Goal: Check status: Check status

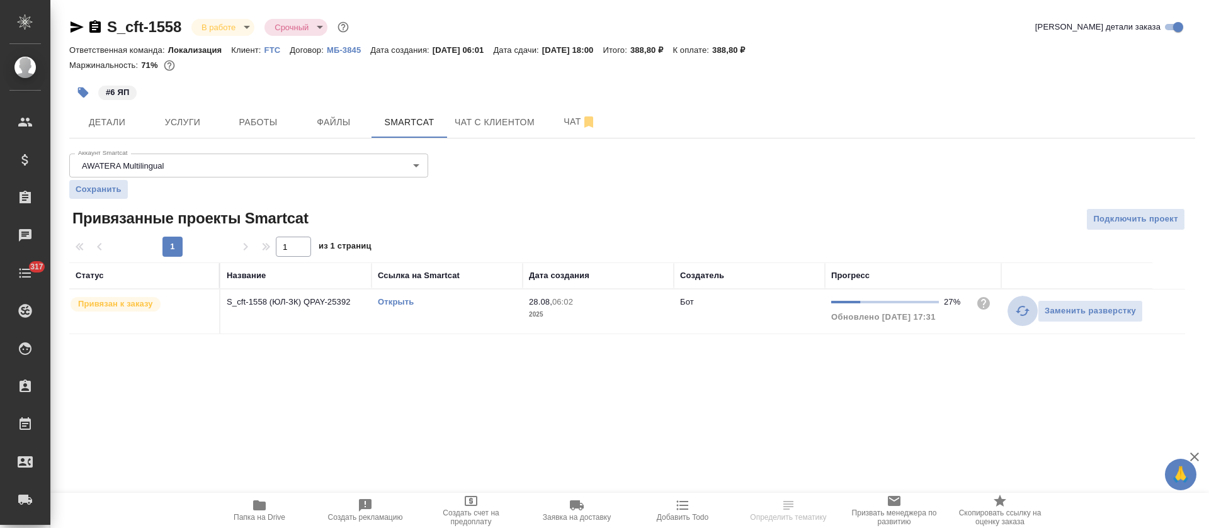
click at [1014, 316] on button "button" at bounding box center [1022, 311] width 30 height 30
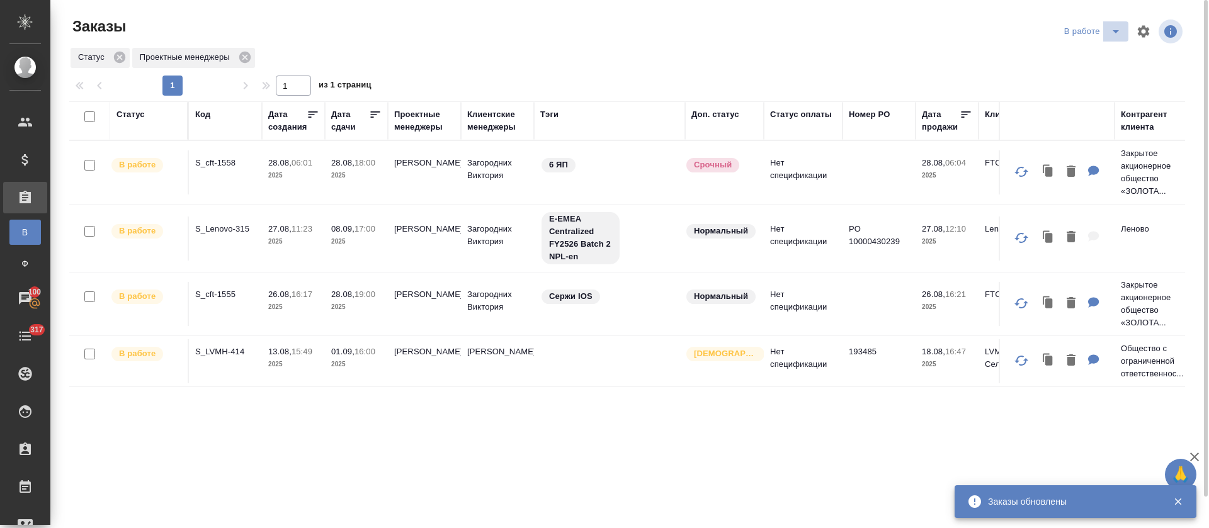
click at [1115, 31] on icon "split button" at bounding box center [1115, 31] width 6 height 3
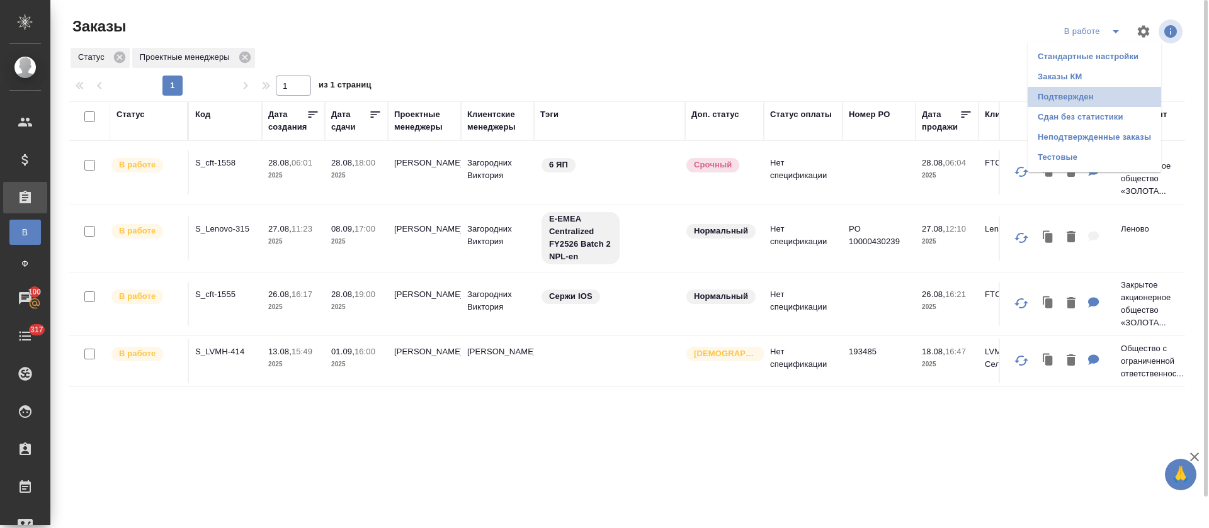
click at [1129, 103] on li "Подтвержден" at bounding box center [1093, 97] width 133 height 20
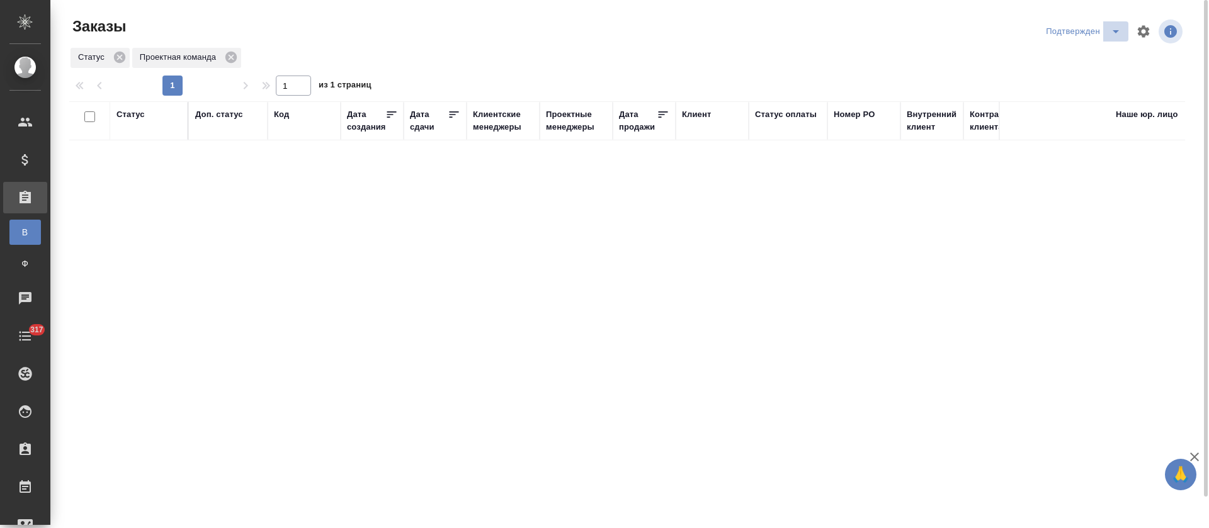
click at [1117, 36] on icon "split button" at bounding box center [1115, 31] width 15 height 15
drag, startPoint x: 1119, startPoint y: 87, endPoint x: 1112, endPoint y: 67, distance: 22.1
click at [1112, 67] on ul "Стандартные настройки В работе Заказы КМ Сдан без статистики Неподтвержденные з…" at bounding box center [1085, 107] width 133 height 131
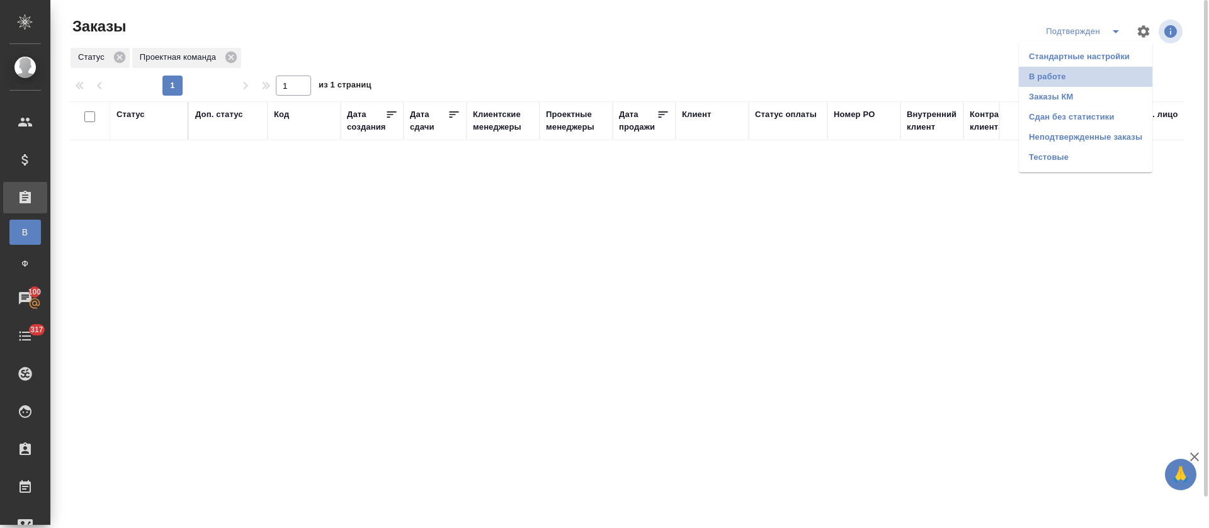
click at [1112, 67] on li "В работе" at bounding box center [1085, 77] width 133 height 20
